Goal: Check status: Check status

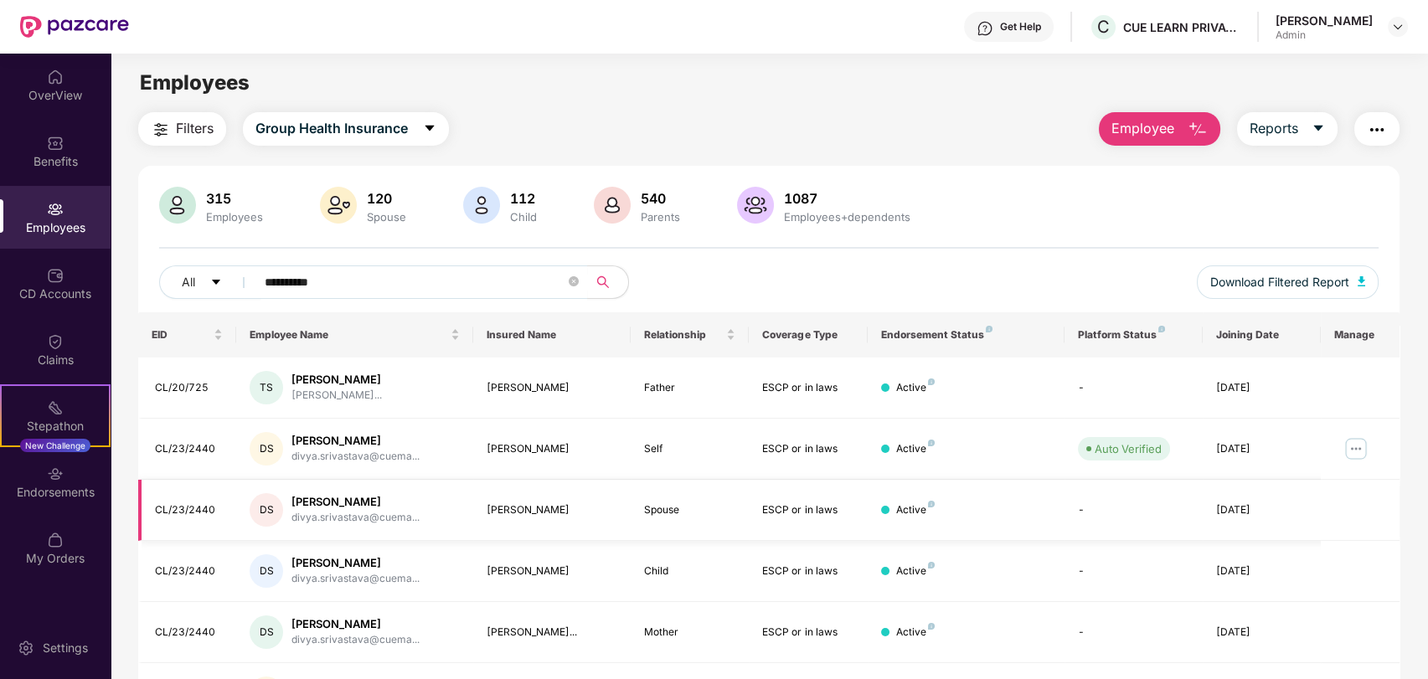
scroll to position [227, 0]
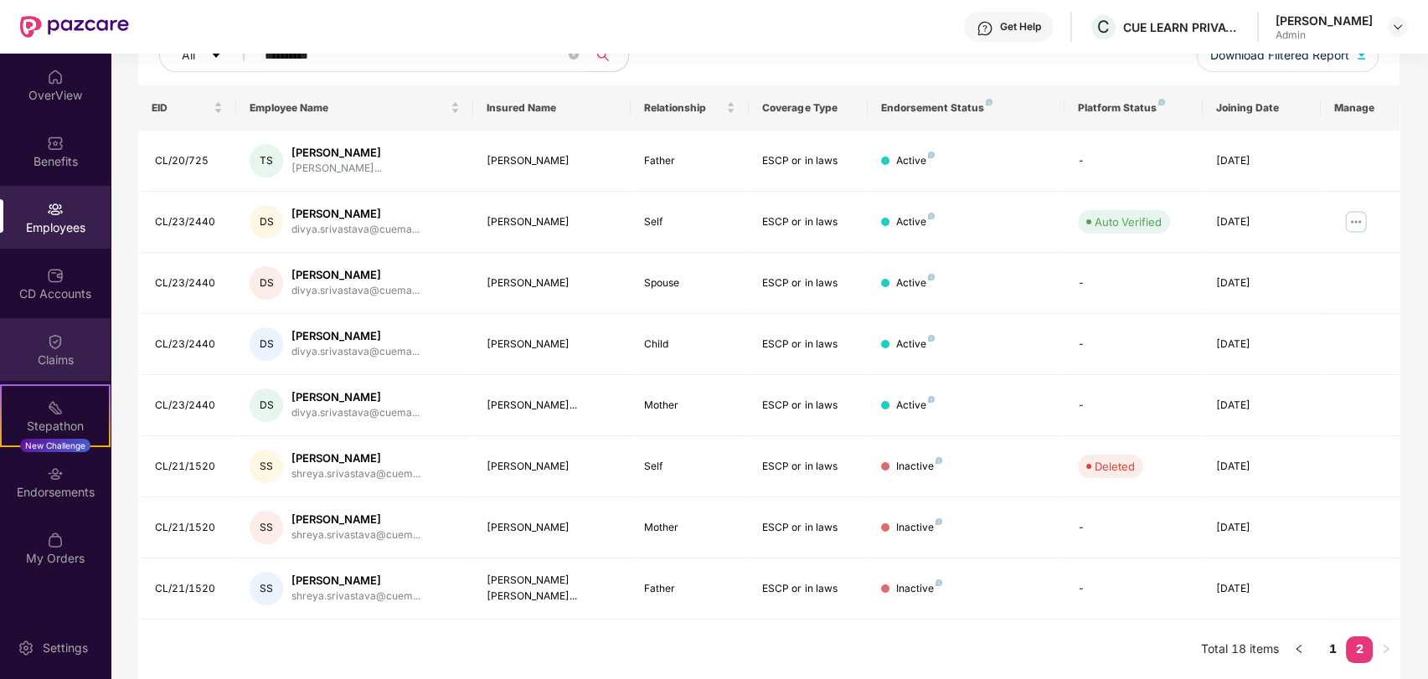
click at [47, 368] on div "Claims" at bounding box center [55, 360] width 111 height 17
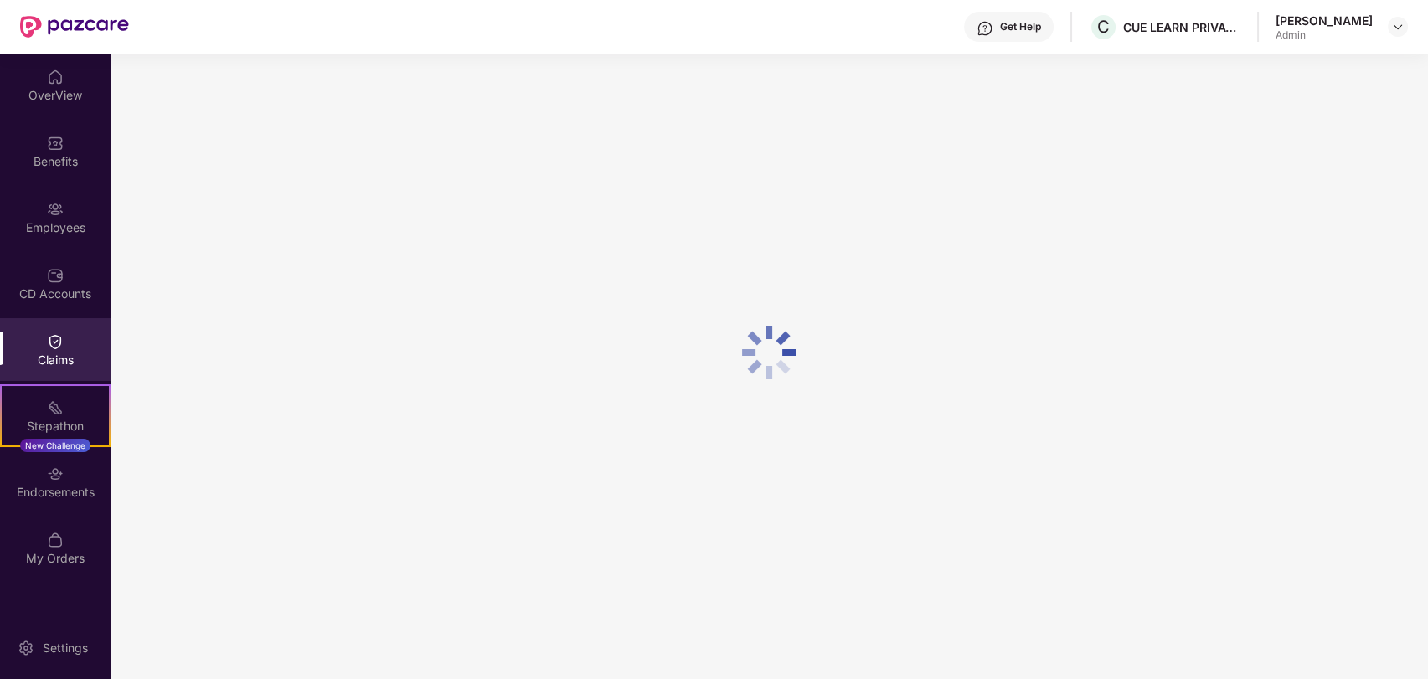
scroll to position [0, 0]
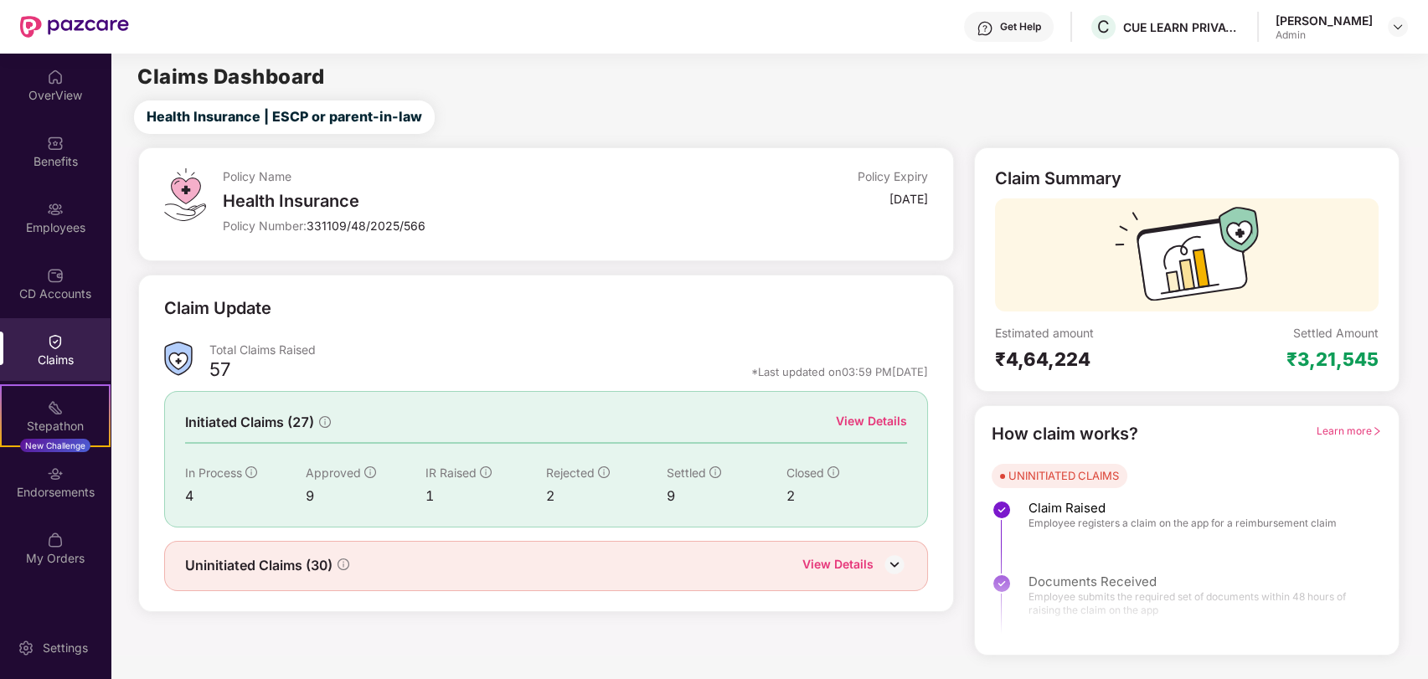
click at [900, 573] on img at bounding box center [894, 564] width 25 height 25
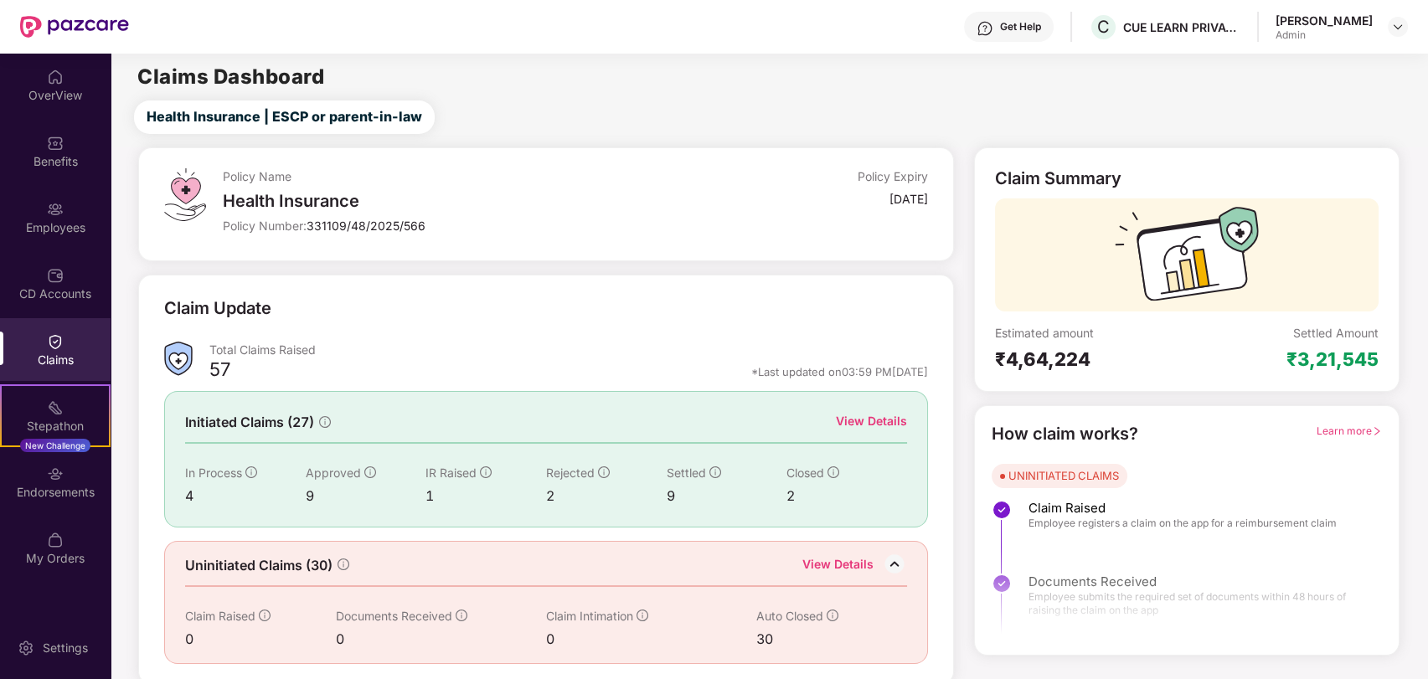
click at [765, 636] on div "30" at bounding box center [816, 639] width 121 height 21
click at [1352, 363] on div "₹3,21,545" at bounding box center [1332, 359] width 92 height 23
click at [65, 353] on div "Claims" at bounding box center [55, 360] width 111 height 17
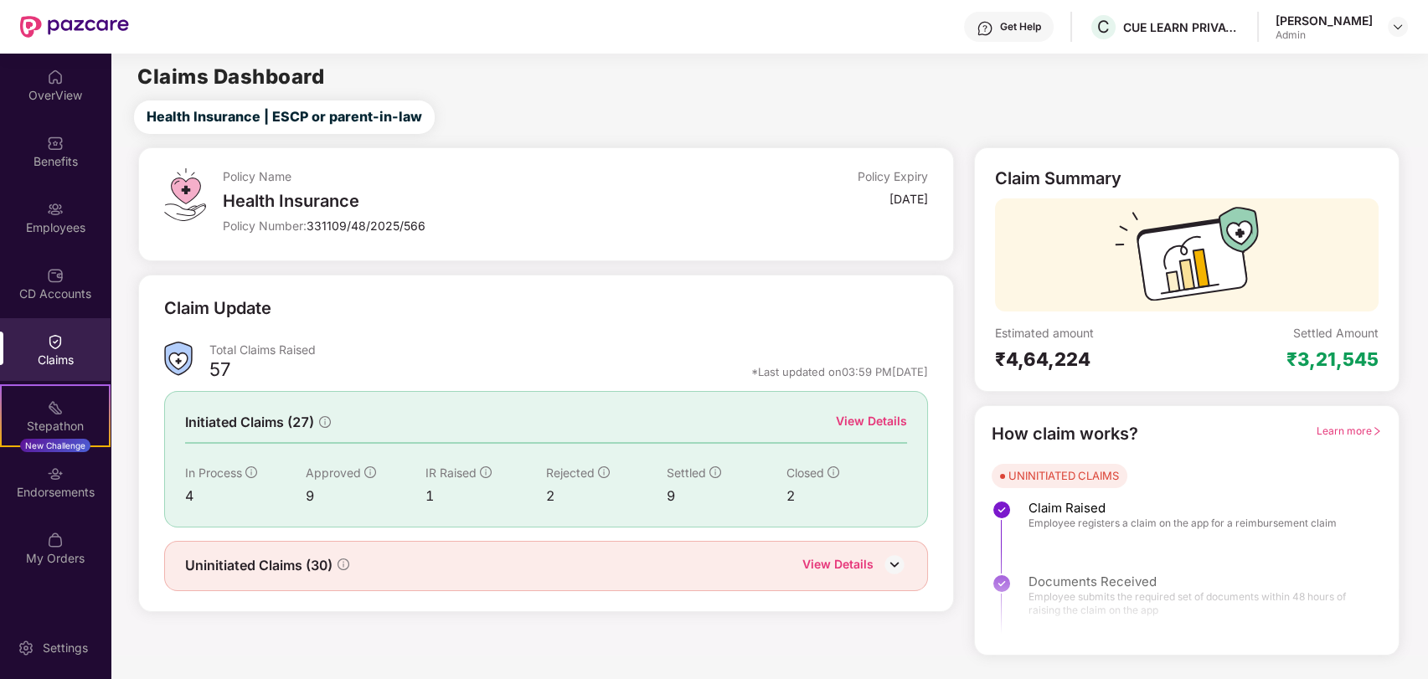
click at [892, 568] on img at bounding box center [894, 564] width 25 height 25
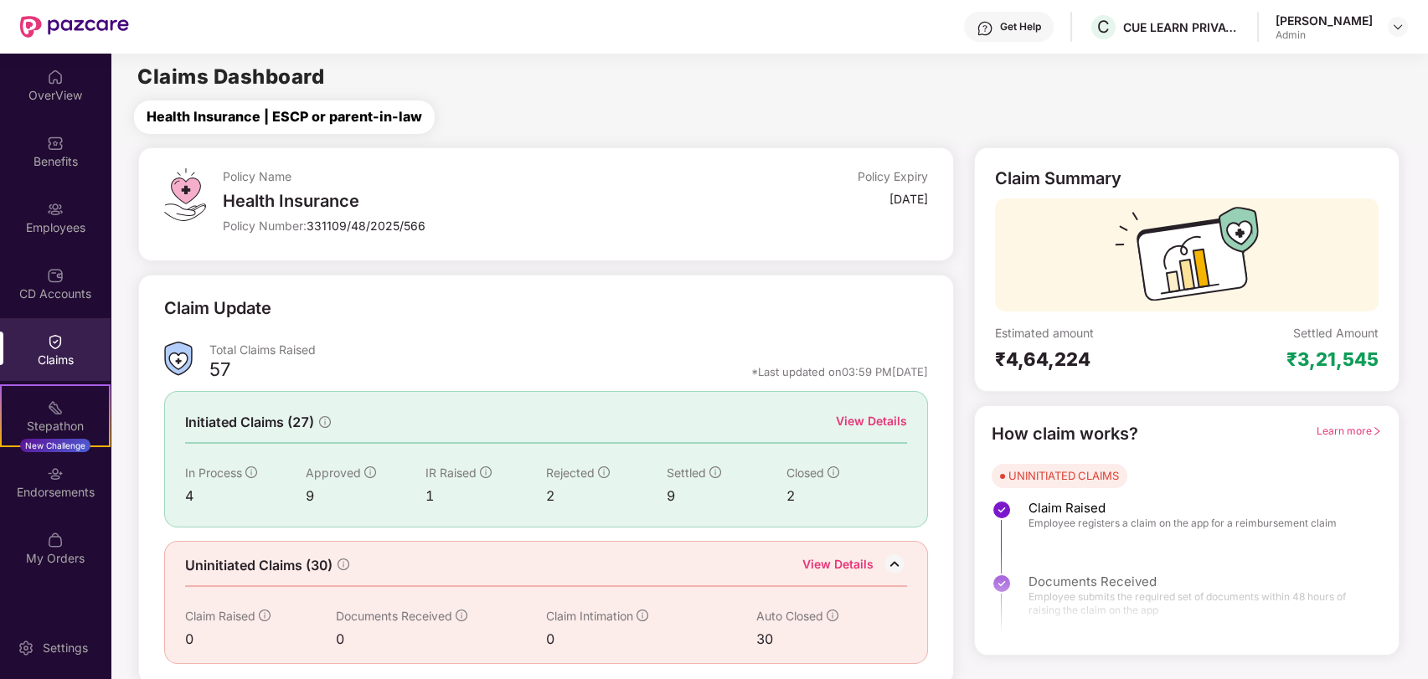
click at [291, 112] on span "Health Insurance | ESCP or parent-in-law" at bounding box center [285, 116] width 276 height 21
click at [303, 495] on div "4" at bounding box center [245, 496] width 121 height 21
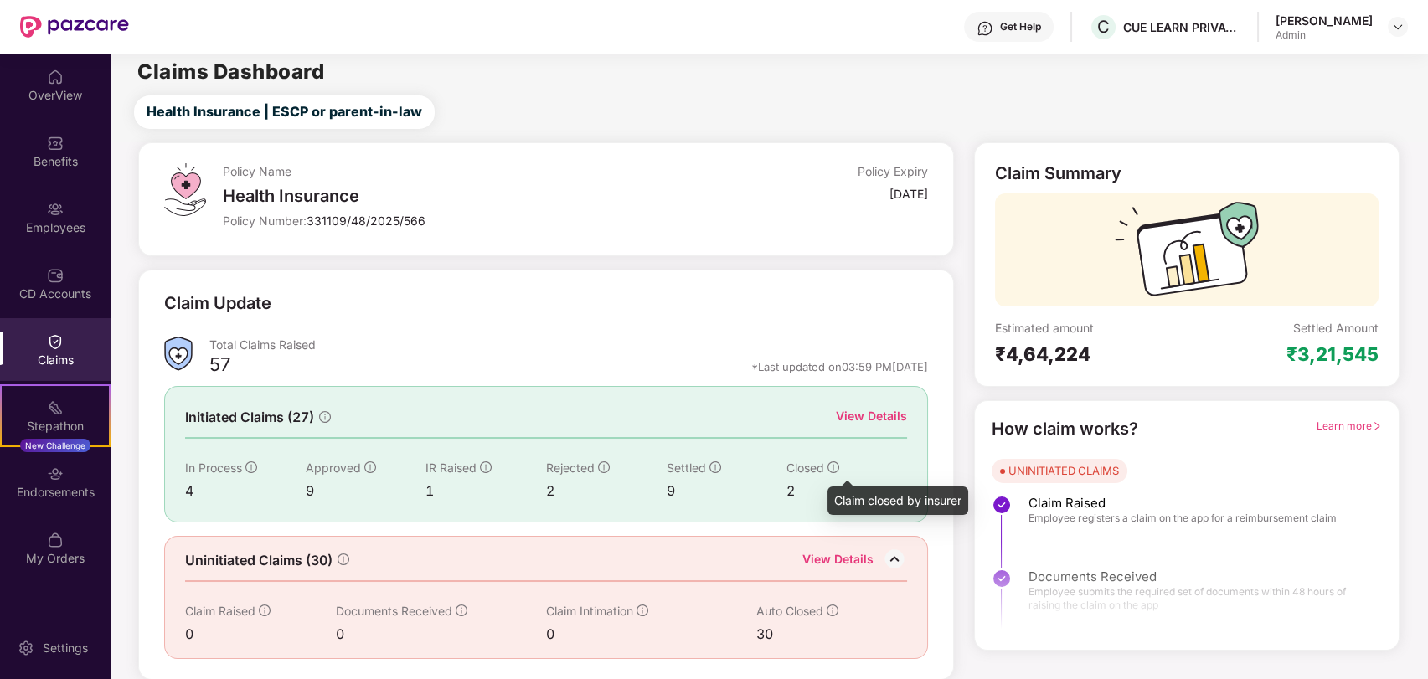
click at [837, 465] on icon "info-circle" at bounding box center [833, 467] width 12 height 12
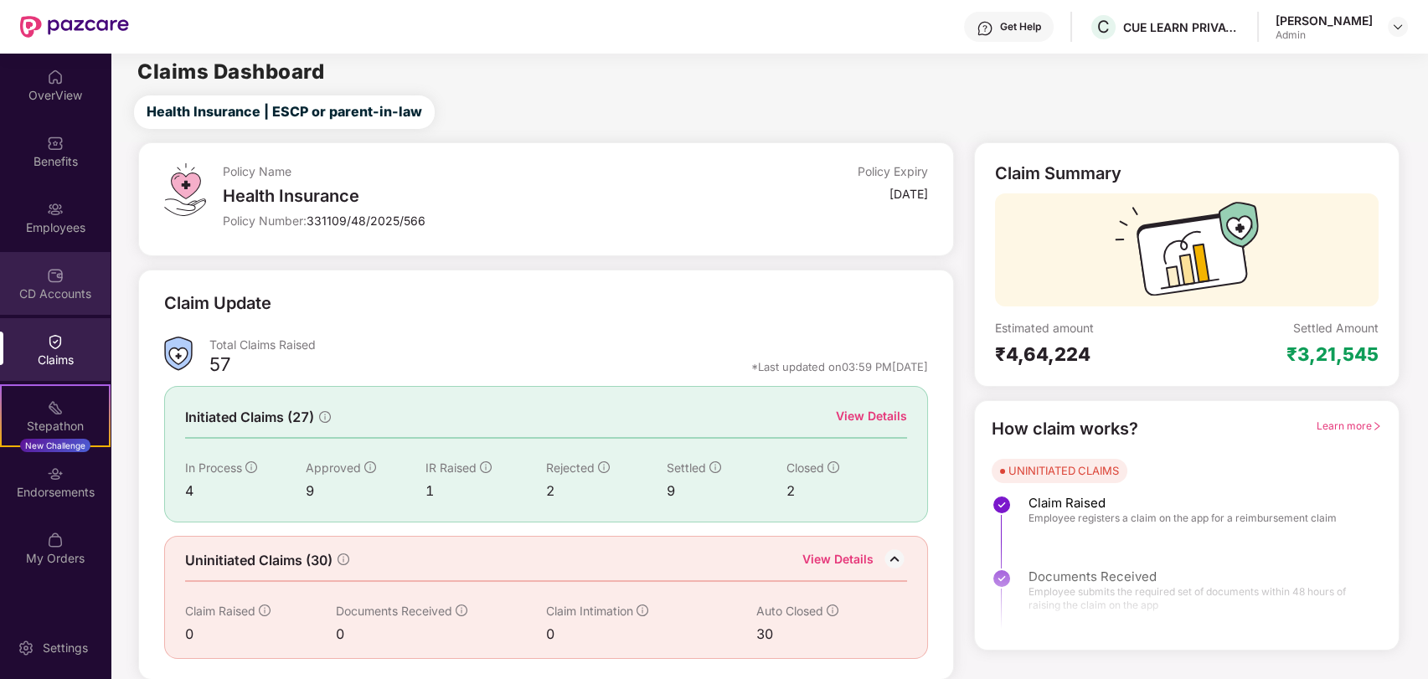
click at [52, 286] on div "CD Accounts" at bounding box center [55, 294] width 111 height 17
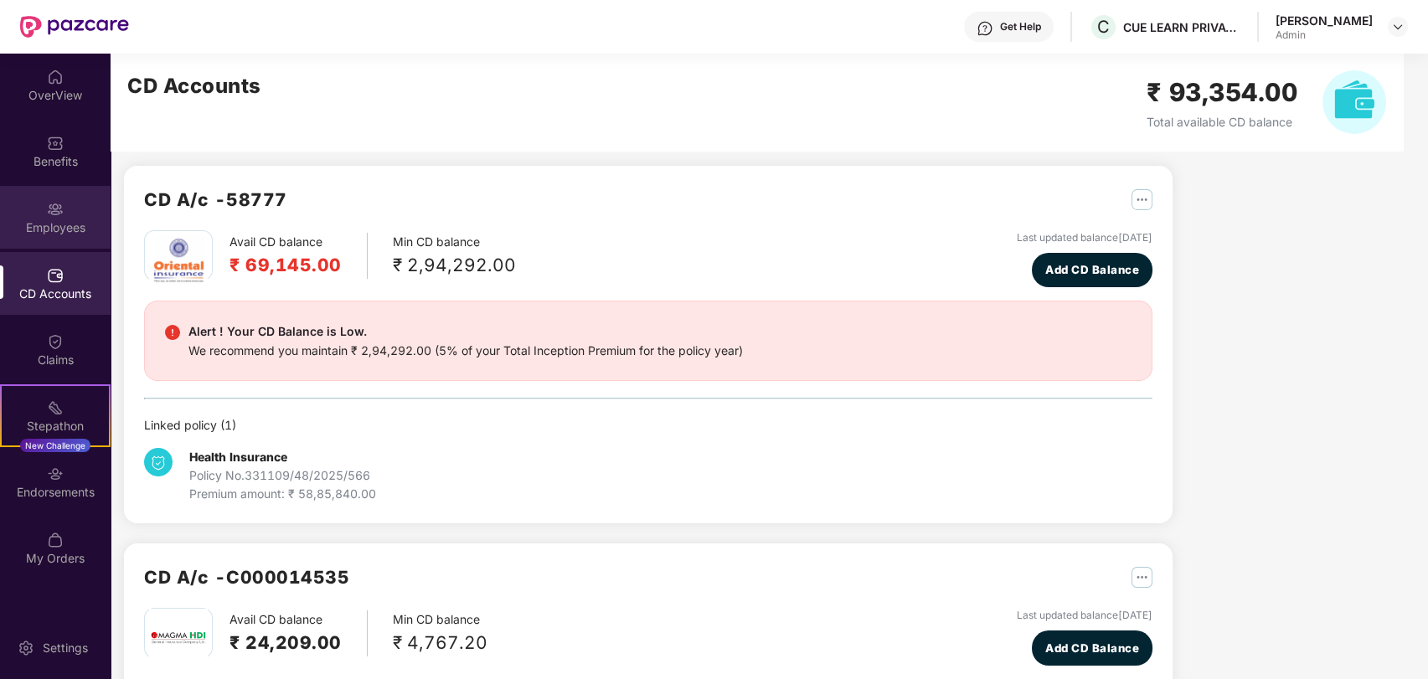
click at [54, 219] on div "Employees" at bounding box center [55, 227] width 111 height 17
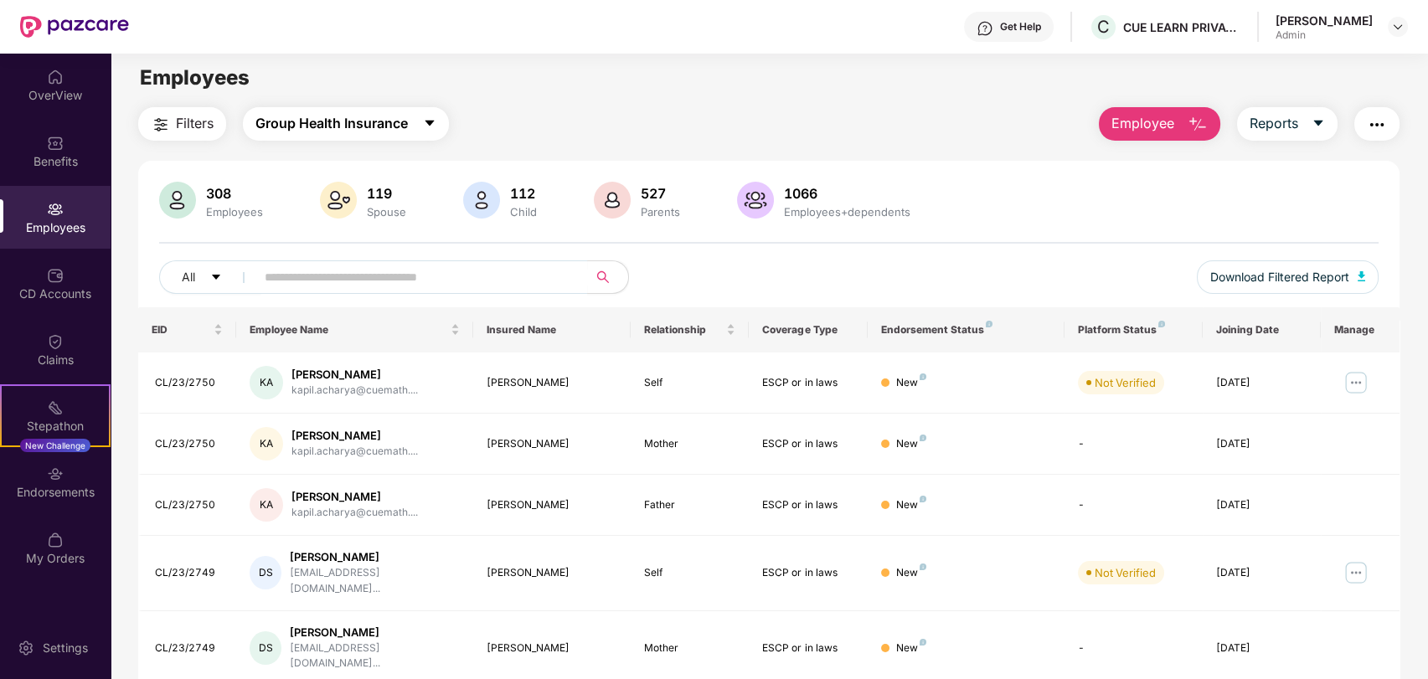
click at [312, 131] on span "Group Health Insurance" at bounding box center [331, 123] width 152 height 21
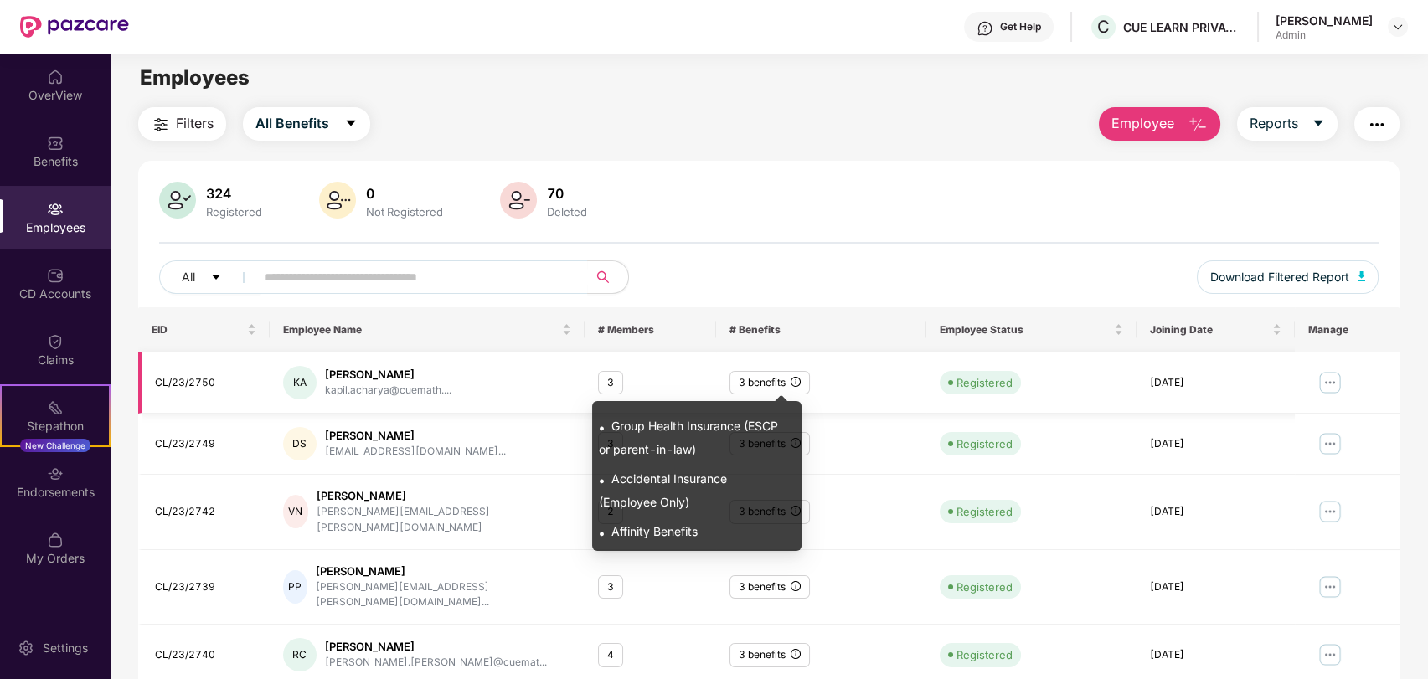
click at [798, 380] on icon "info-circle" at bounding box center [796, 382] width 10 height 10
click at [616, 532] on span "Affinity Benefits" at bounding box center [654, 531] width 86 height 14
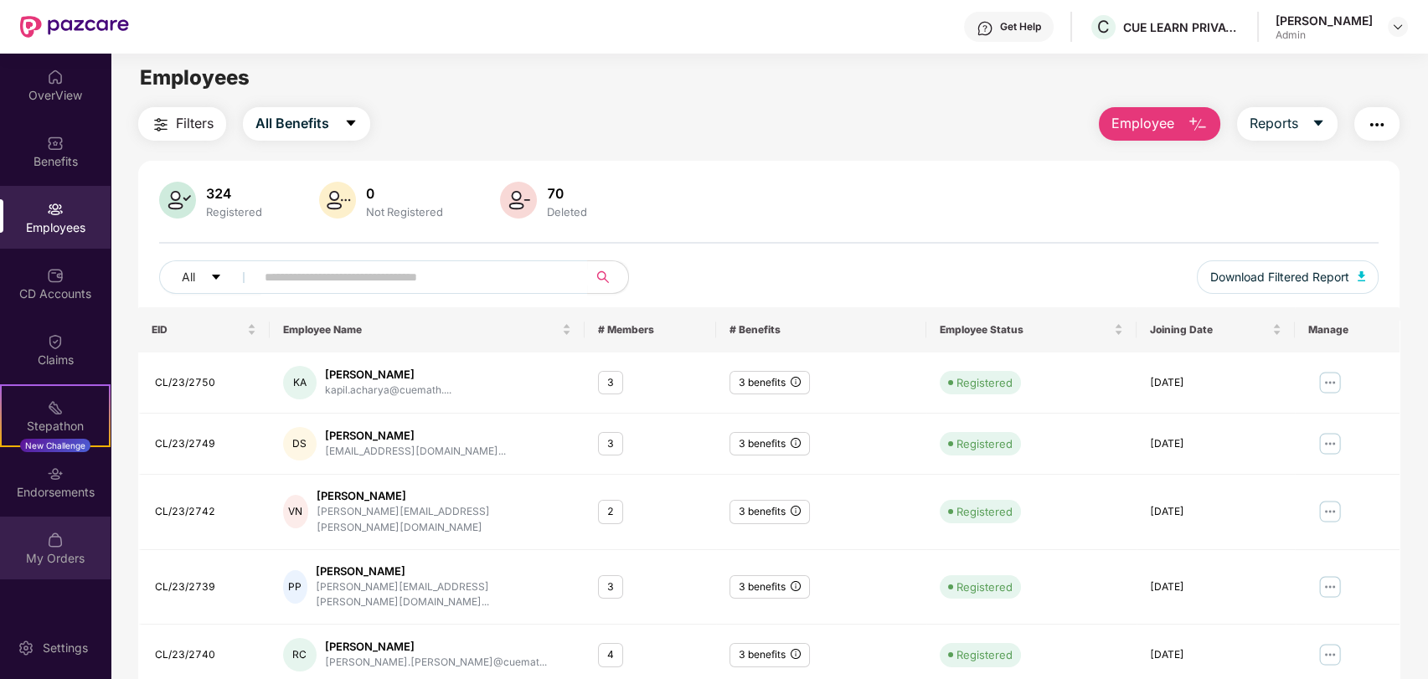
click at [60, 538] on img at bounding box center [55, 540] width 17 height 17
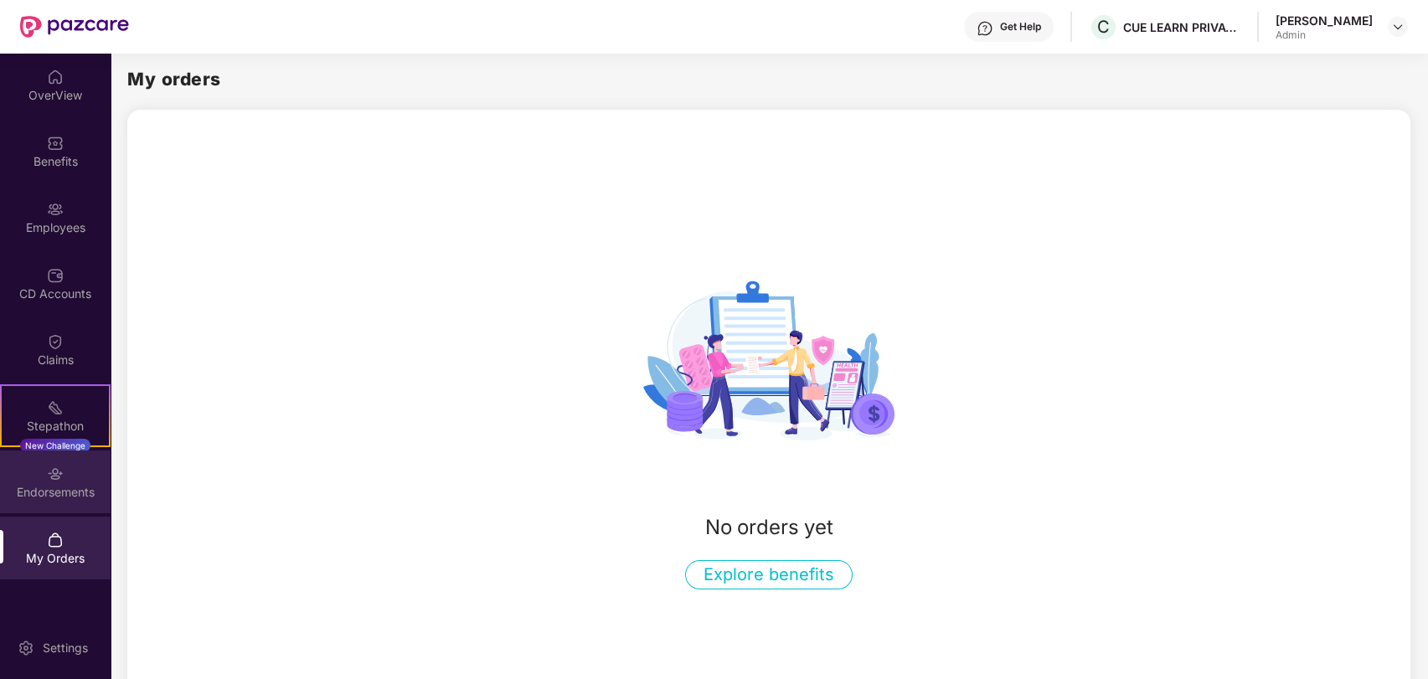
click at [59, 504] on div "Endorsements" at bounding box center [55, 482] width 111 height 63
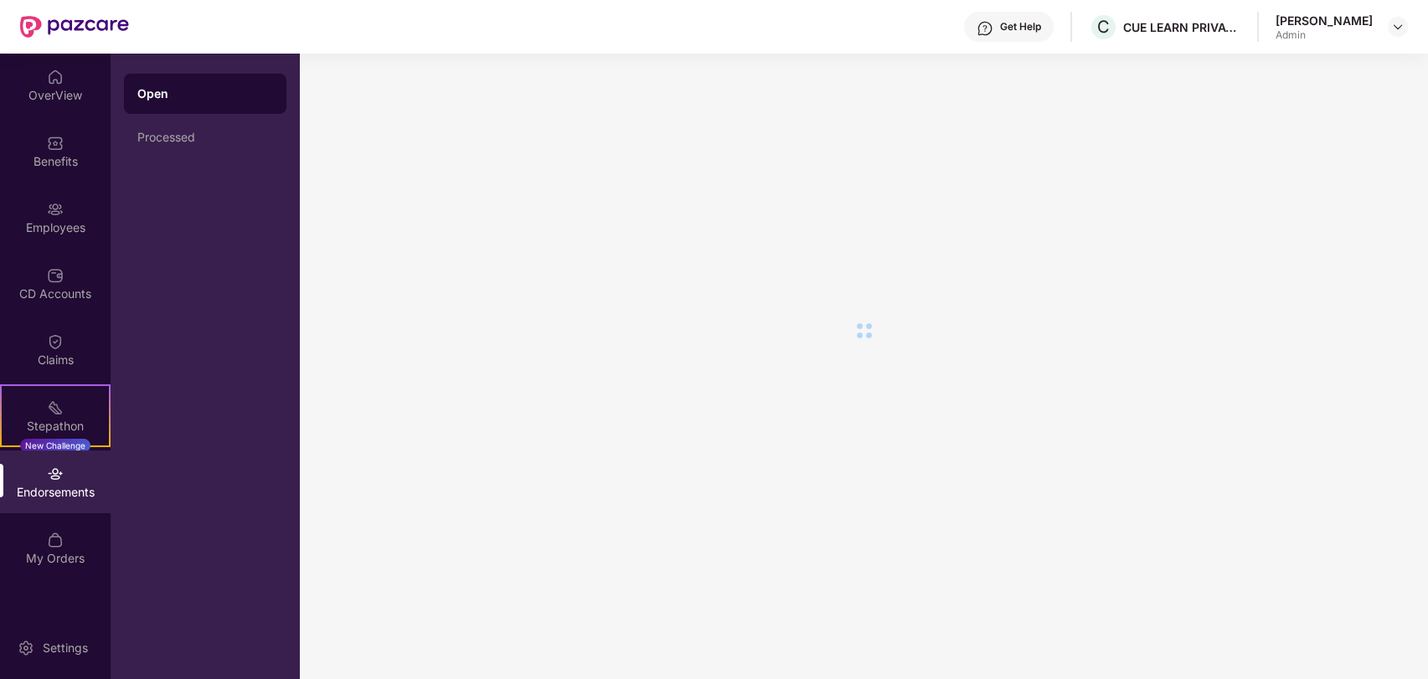
scroll to position [0, 0]
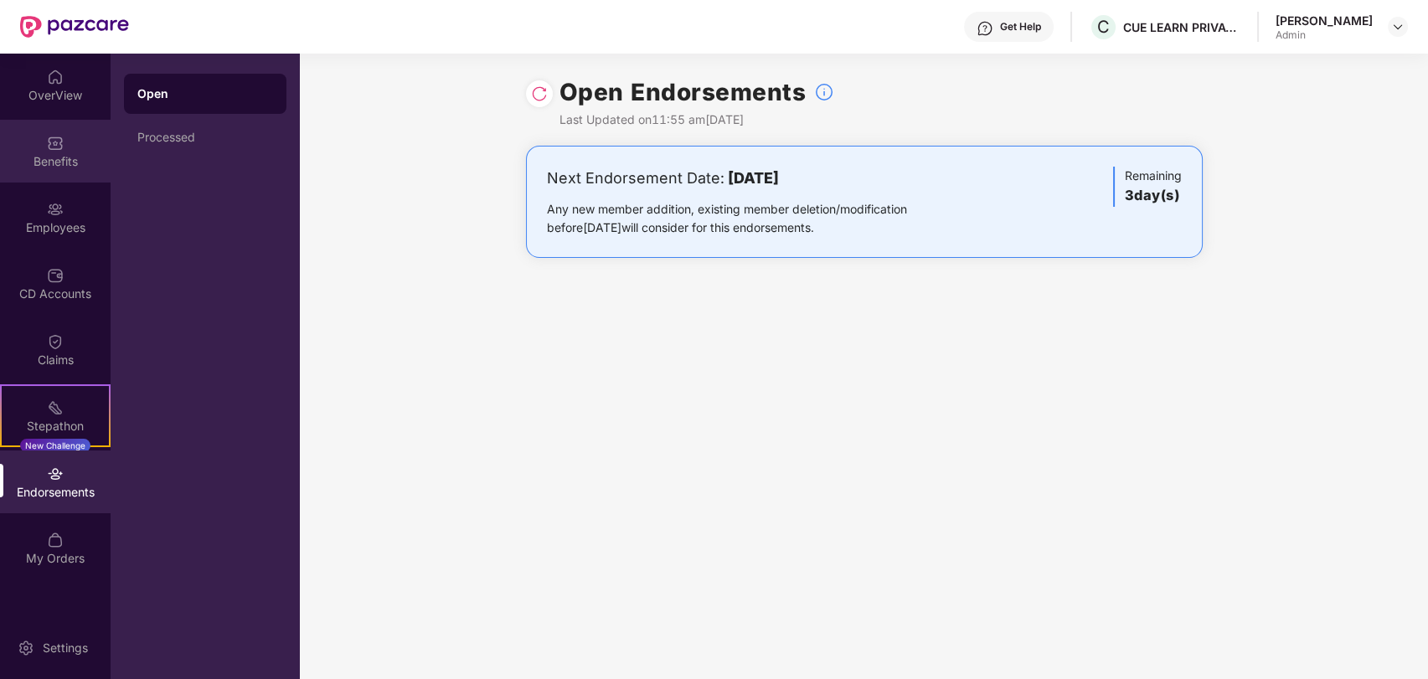
click at [58, 149] on img at bounding box center [55, 143] width 17 height 17
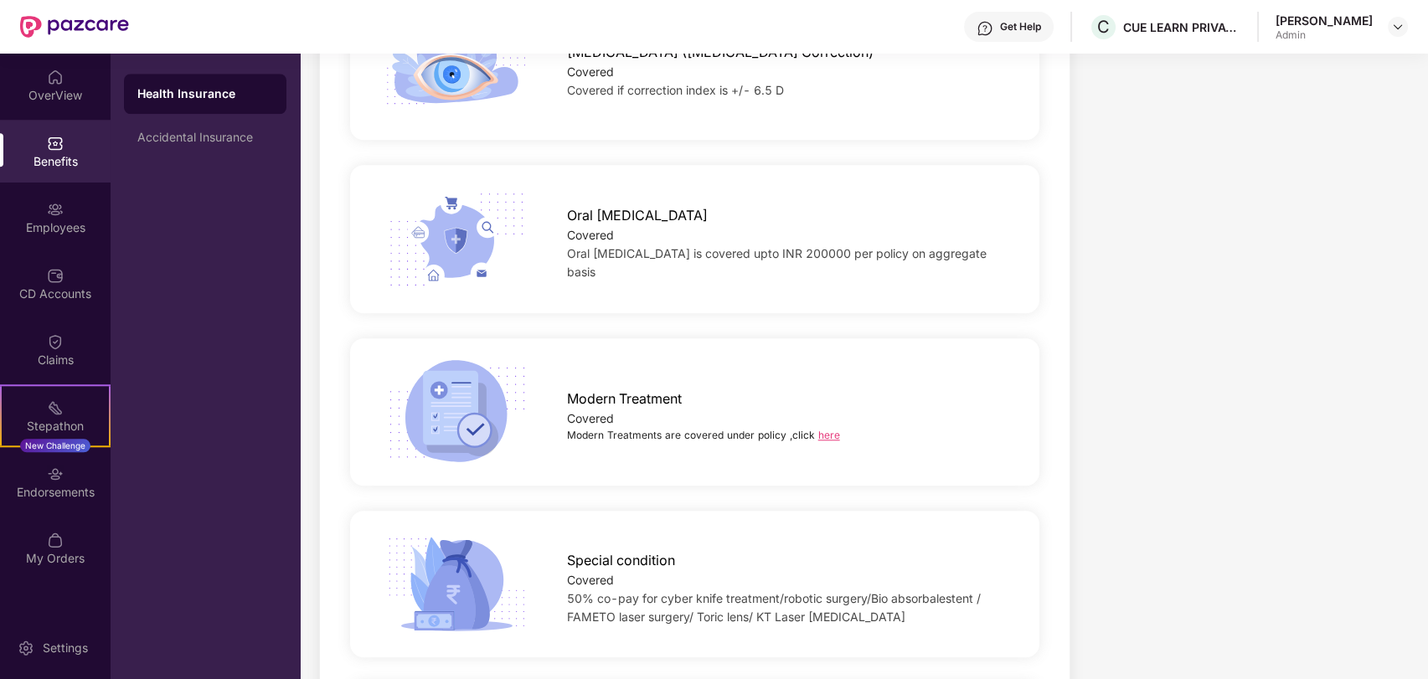
scroll to position [3953, 0]
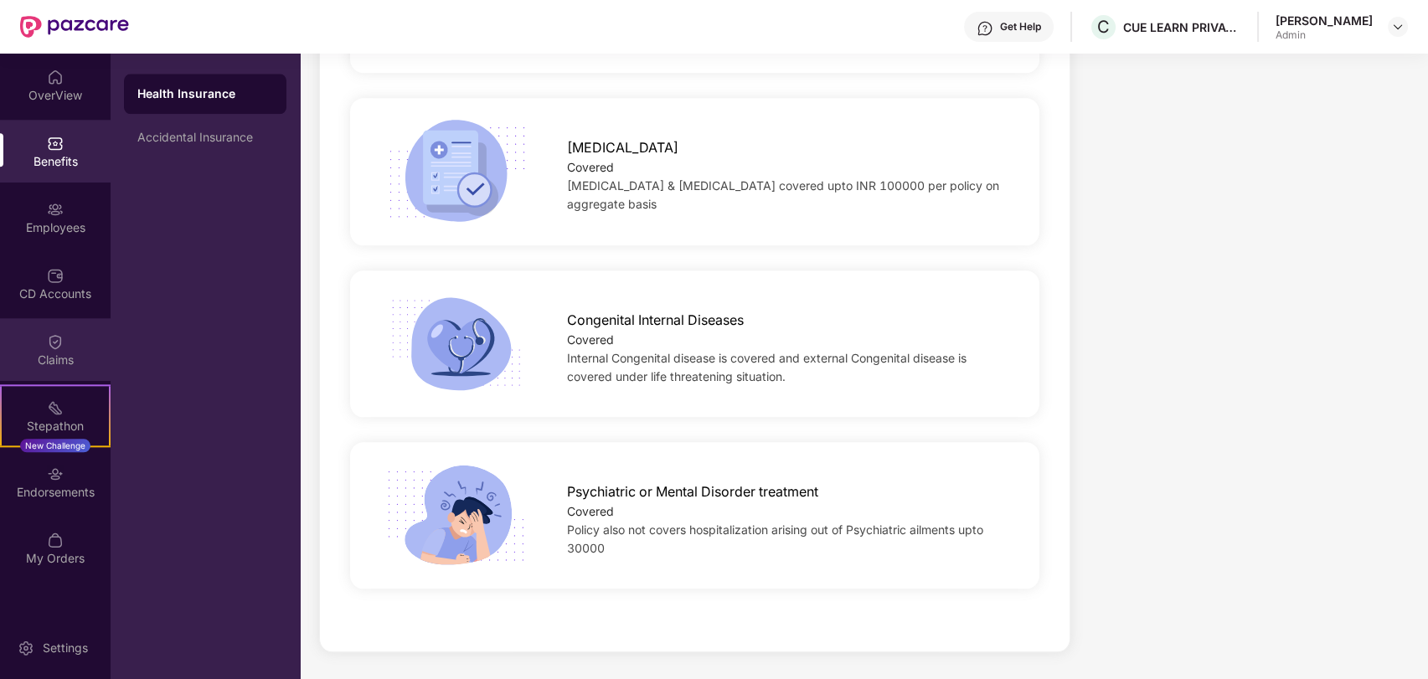
click at [53, 358] on div "Claims" at bounding box center [55, 360] width 111 height 17
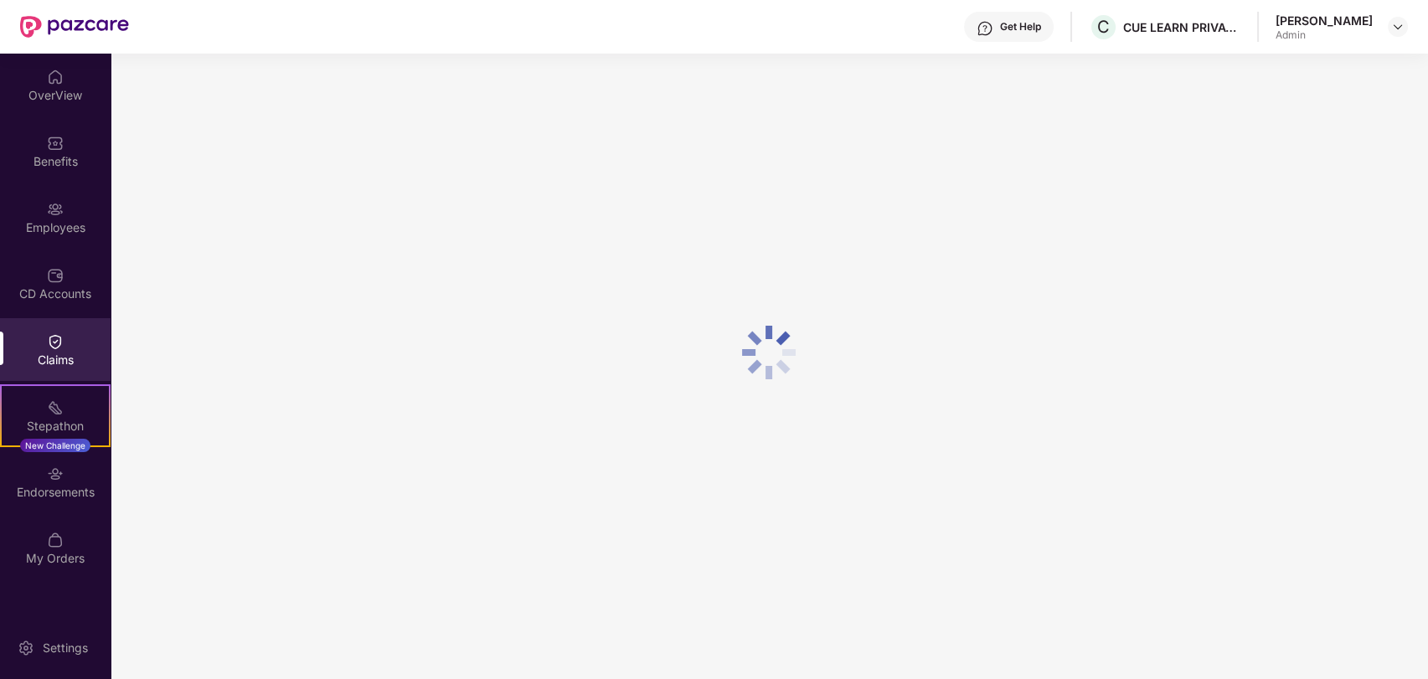
scroll to position [0, 0]
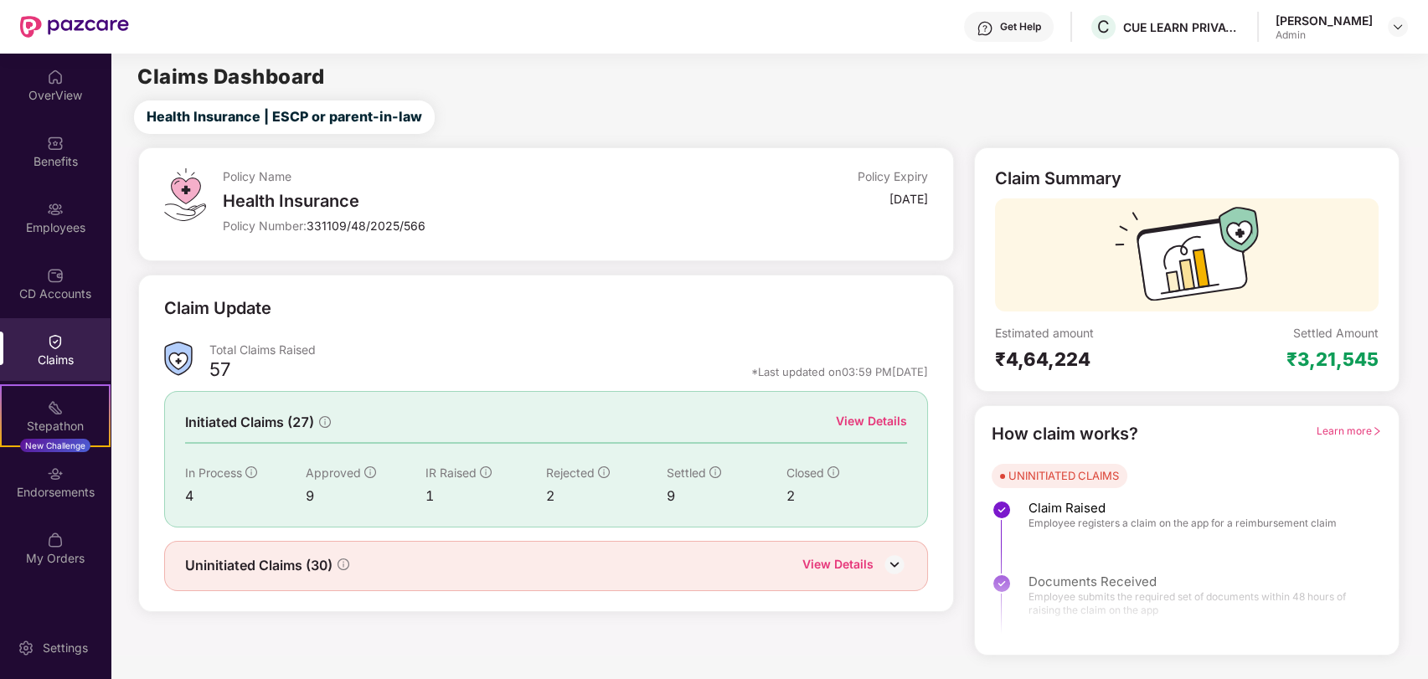
click at [270, 205] on div "Health Insurance" at bounding box center [458, 201] width 470 height 20
click at [183, 365] on img at bounding box center [178, 359] width 28 height 34
click at [225, 365] on div "57" at bounding box center [219, 372] width 21 height 28
click at [863, 418] on div "View Details" at bounding box center [871, 421] width 71 height 18
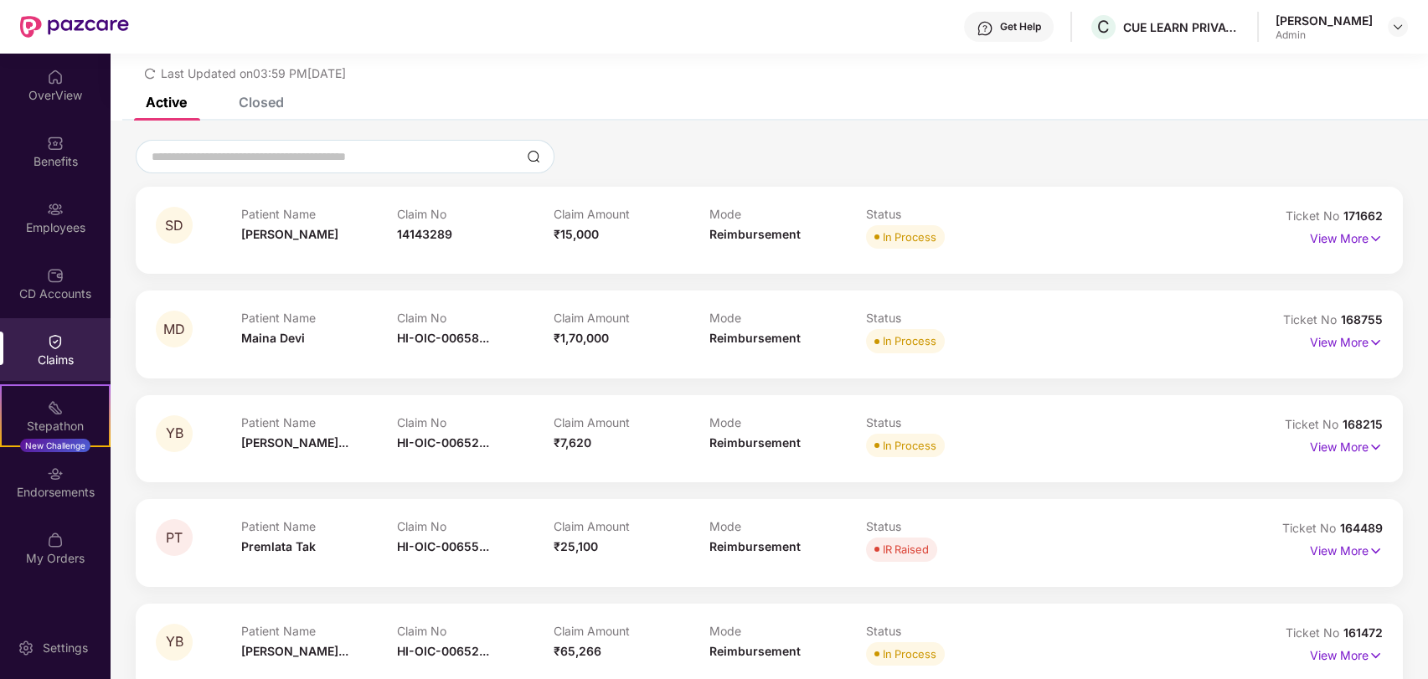
scroll to position [81, 0]
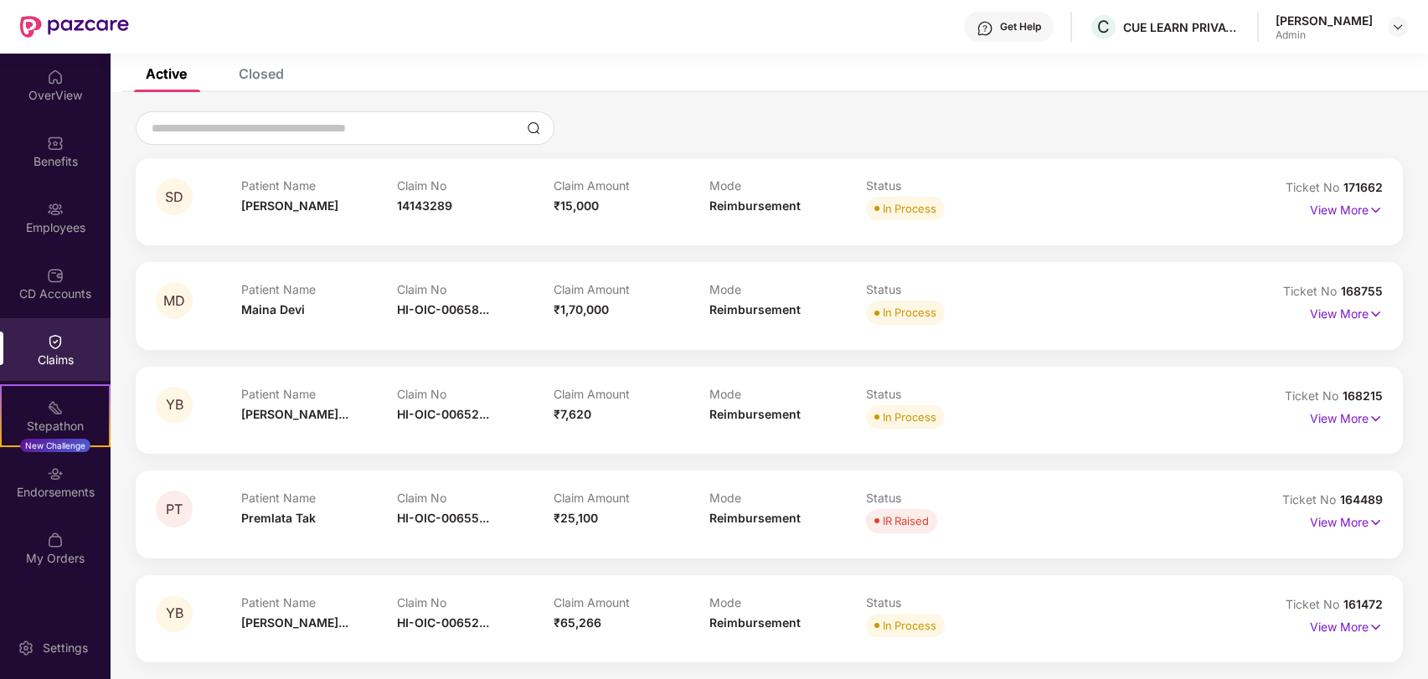
click at [254, 75] on div "Closed" at bounding box center [261, 73] width 45 height 17
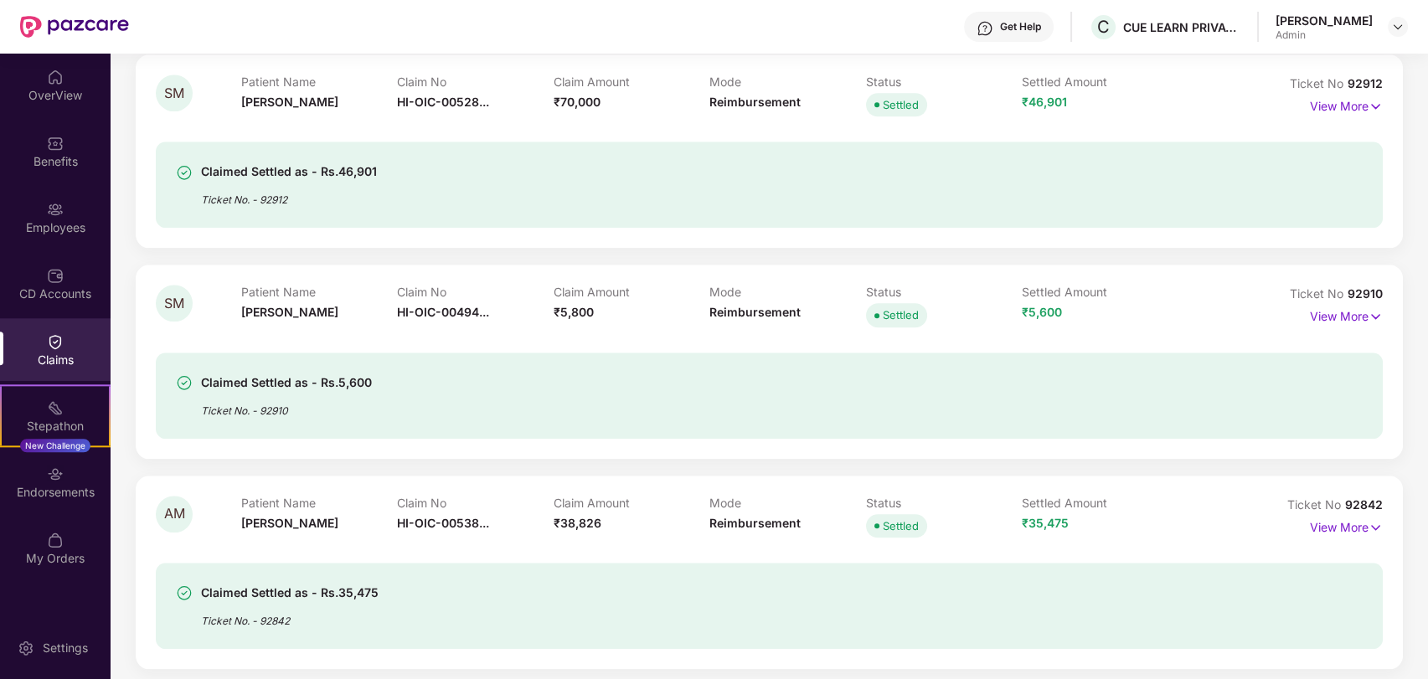
scroll to position [3929, 0]
